Goal: Transaction & Acquisition: Book appointment/travel/reservation

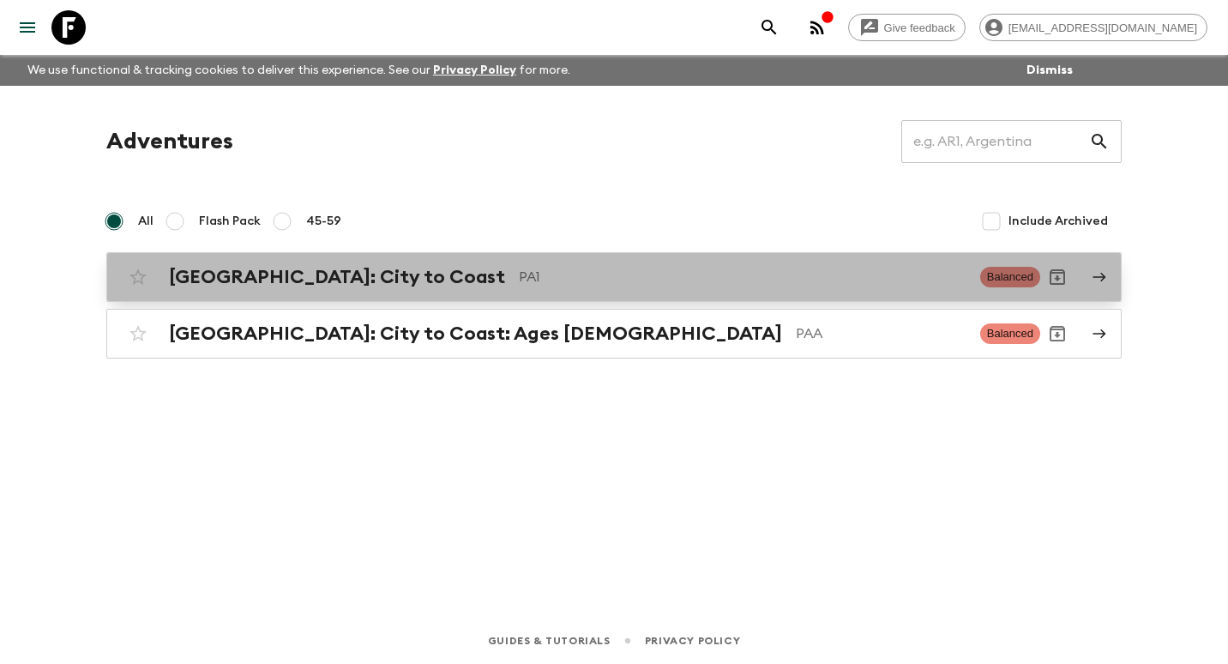
click at [343, 287] on h2 "[GEOGRAPHIC_DATA]: City to Coast" at bounding box center [337, 277] width 336 height 22
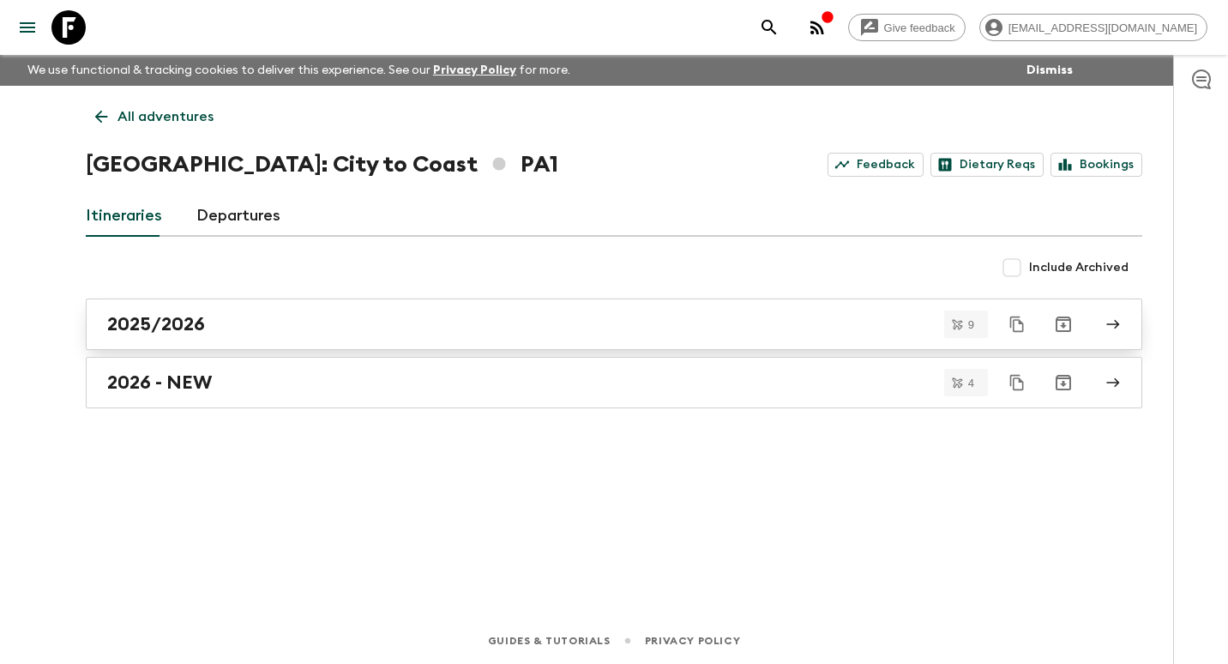
click at [312, 330] on div "2025/2026" at bounding box center [597, 324] width 981 height 22
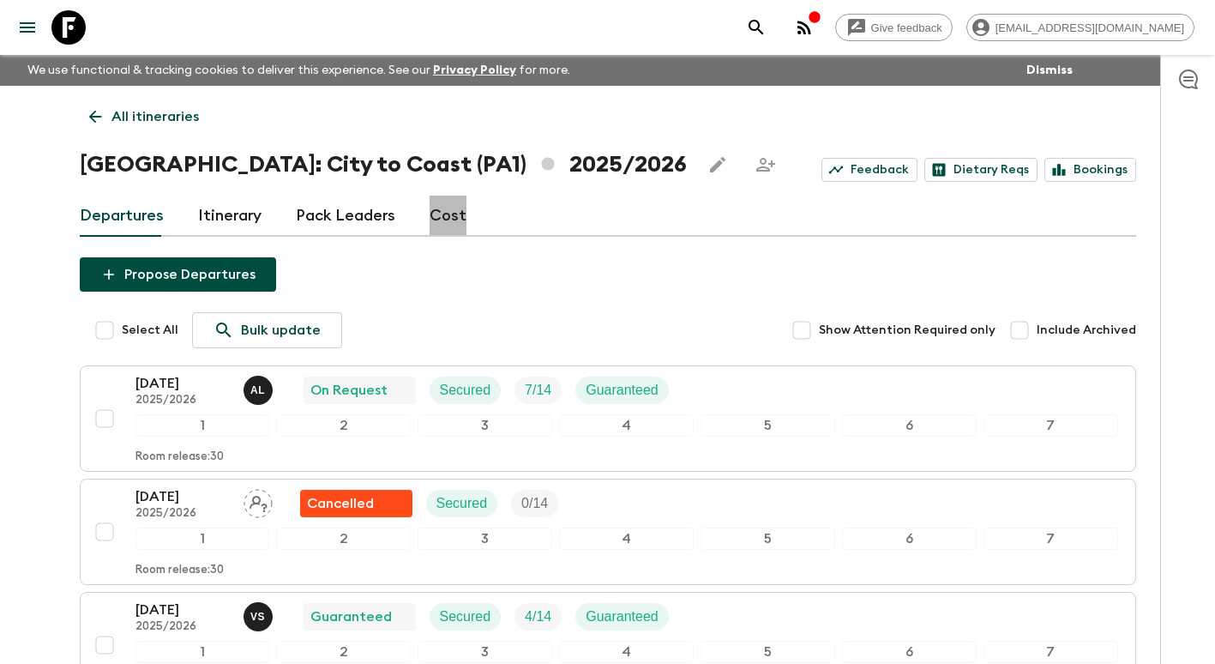
click at [443, 213] on link "Cost" at bounding box center [448, 215] width 37 height 41
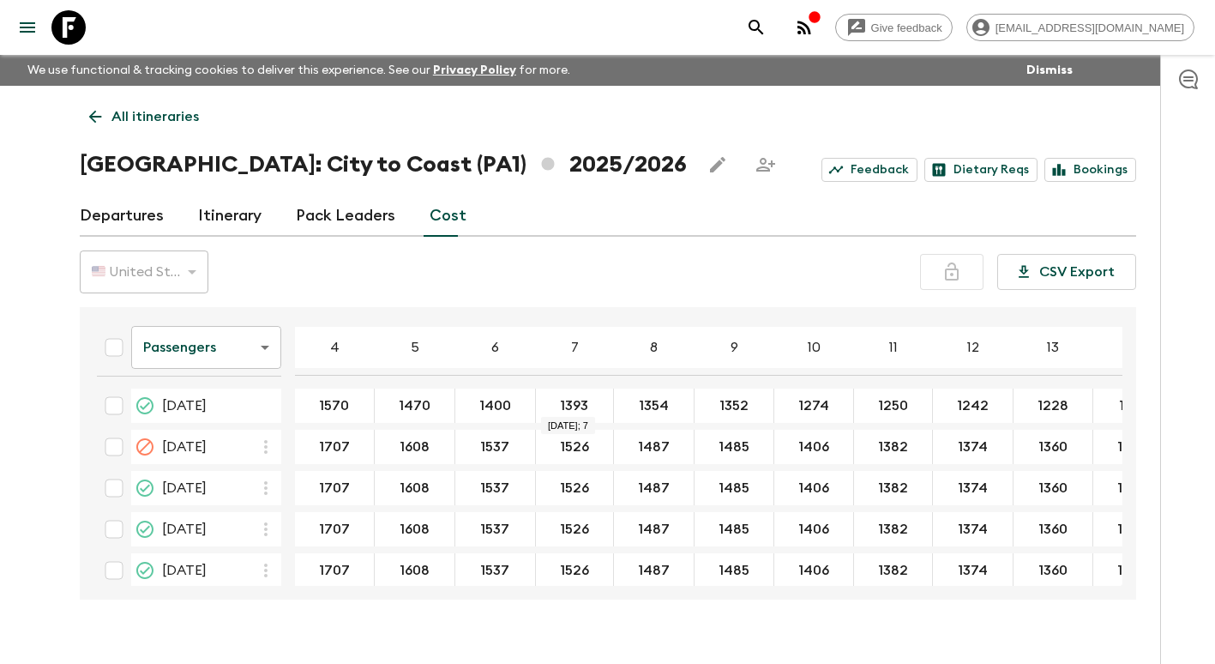
drag, startPoint x: 579, startPoint y: 406, endPoint x: 591, endPoint y: 406, distance: 12.0
click at [256, 344] on body "Give feedback [EMAIL_ADDRESS][DOMAIN_NAME] We use functional & tracking cookies…" at bounding box center [607, 347] width 1215 height 694
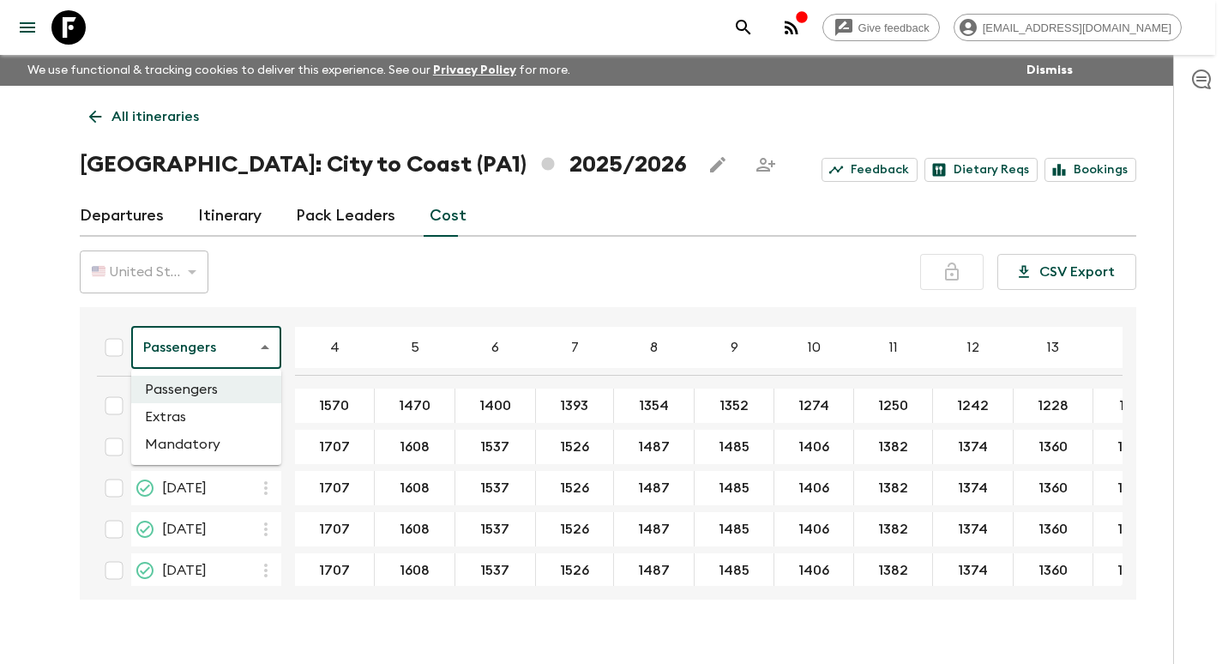
click at [228, 417] on li "Extras" at bounding box center [206, 416] width 150 height 27
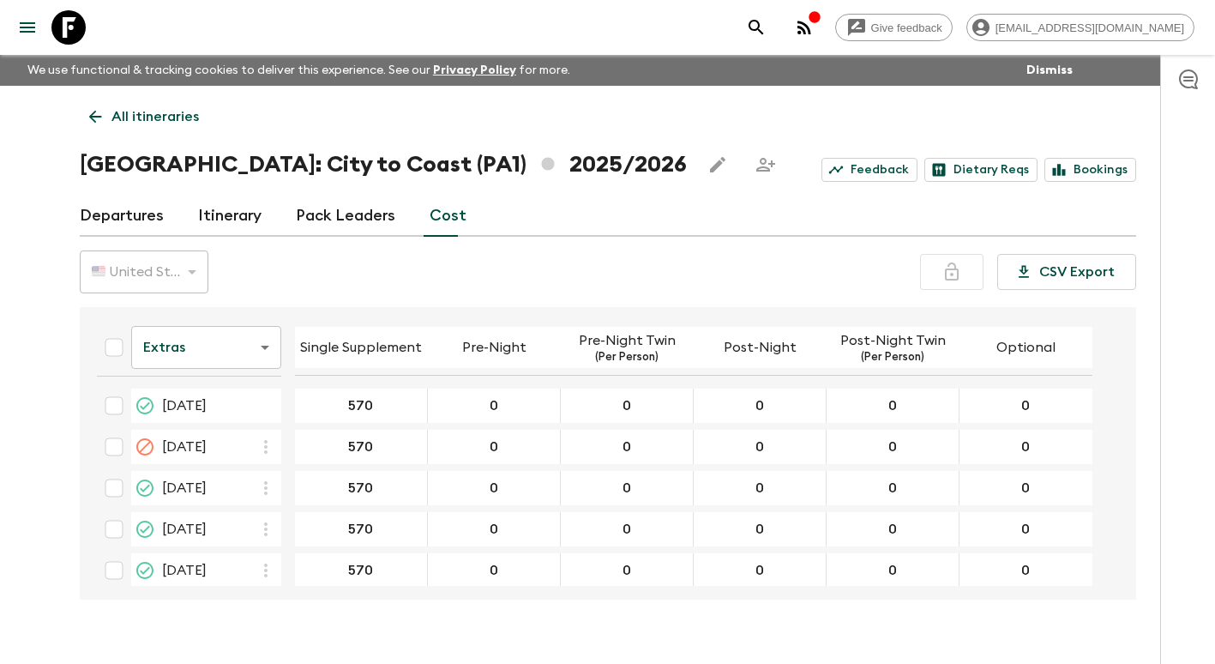
click at [267, 350] on body "Give feedback [EMAIL_ADDRESS][DOMAIN_NAME] We use functional & tracking cookies…" at bounding box center [607, 347] width 1215 height 694
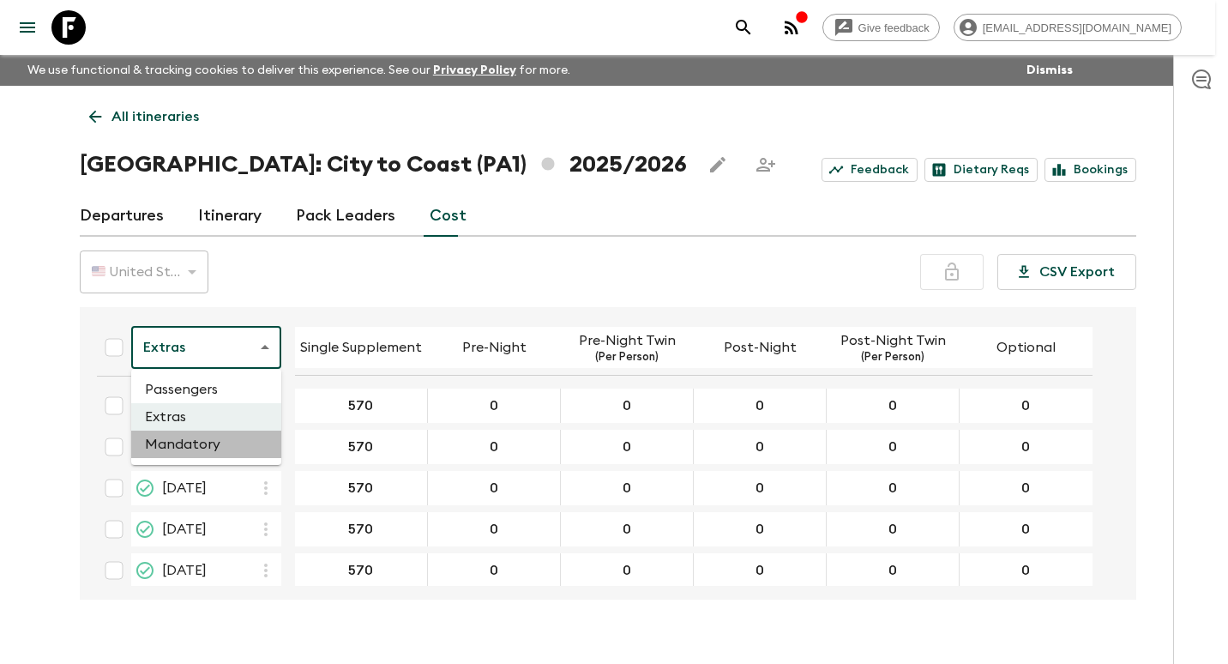
click at [213, 443] on li "Mandatory" at bounding box center [206, 443] width 150 height 27
